Goal: Find specific page/section: Find specific page/section

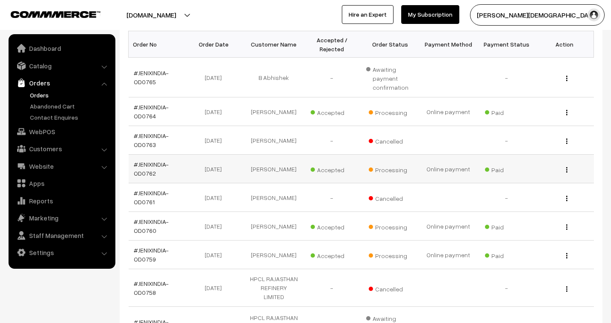
scroll to position [190, 0]
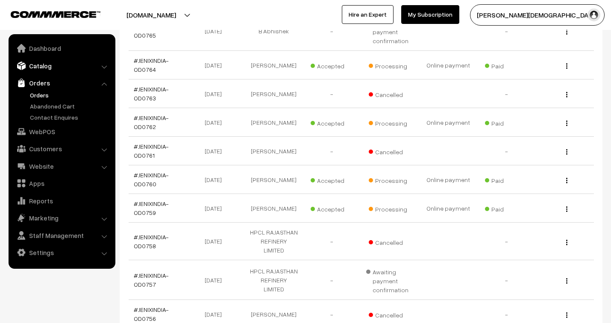
click at [35, 62] on link "Catalog" at bounding box center [62, 65] width 102 height 15
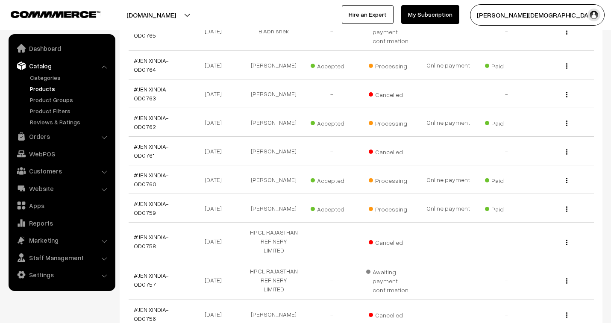
click at [47, 86] on link "Products" at bounding box center [70, 88] width 85 height 9
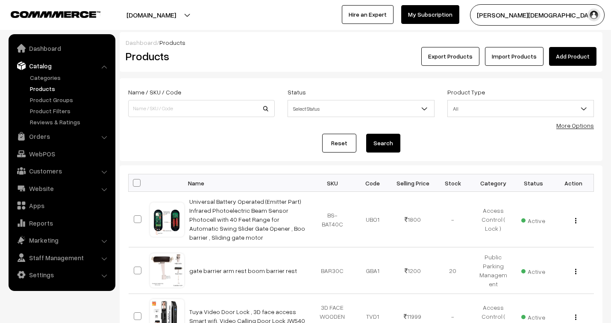
click at [59, 29] on div "[DOMAIN_NAME] Go to Website Create New Store [PERSON_NAME] My Profile Refer & E…" at bounding box center [305, 15] width 611 height 30
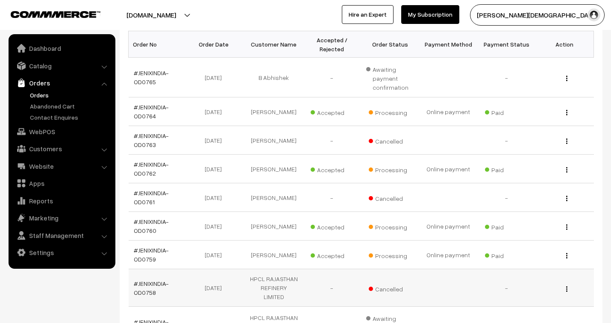
scroll to position [142, 0]
